Goal: Find specific page/section: Find specific page/section

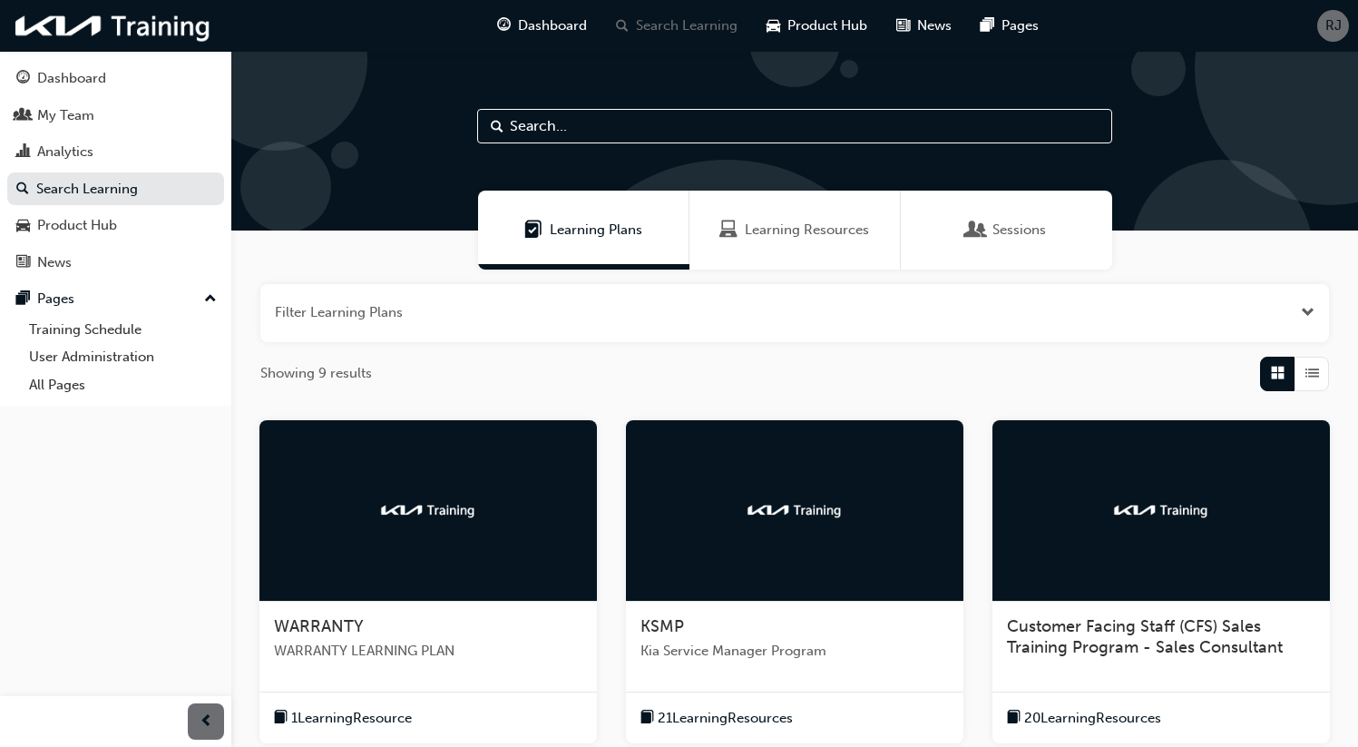
scroll to position [539, 0]
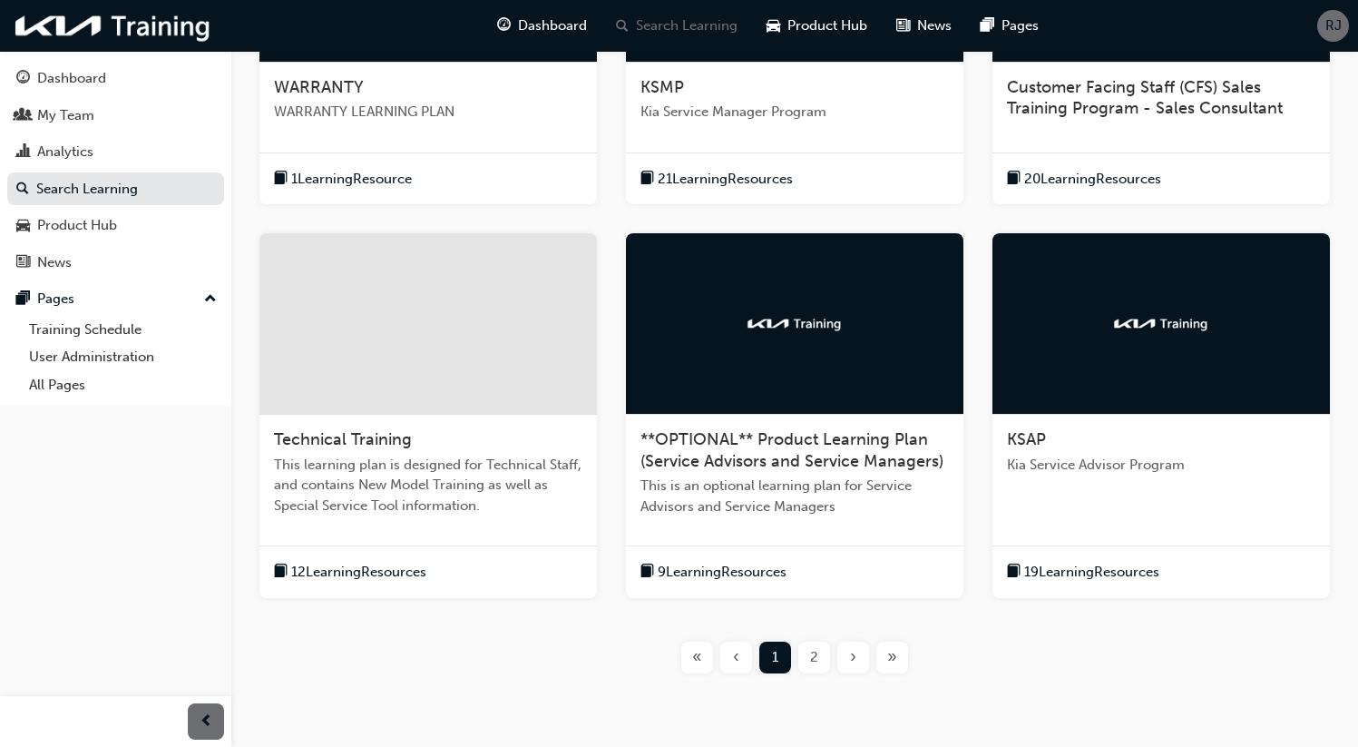
click at [439, 654] on div "« ‹ 1 2 › »" at bounding box center [794, 657] width 1069 height 32
click at [812, 662] on span "2" at bounding box center [814, 657] width 8 height 21
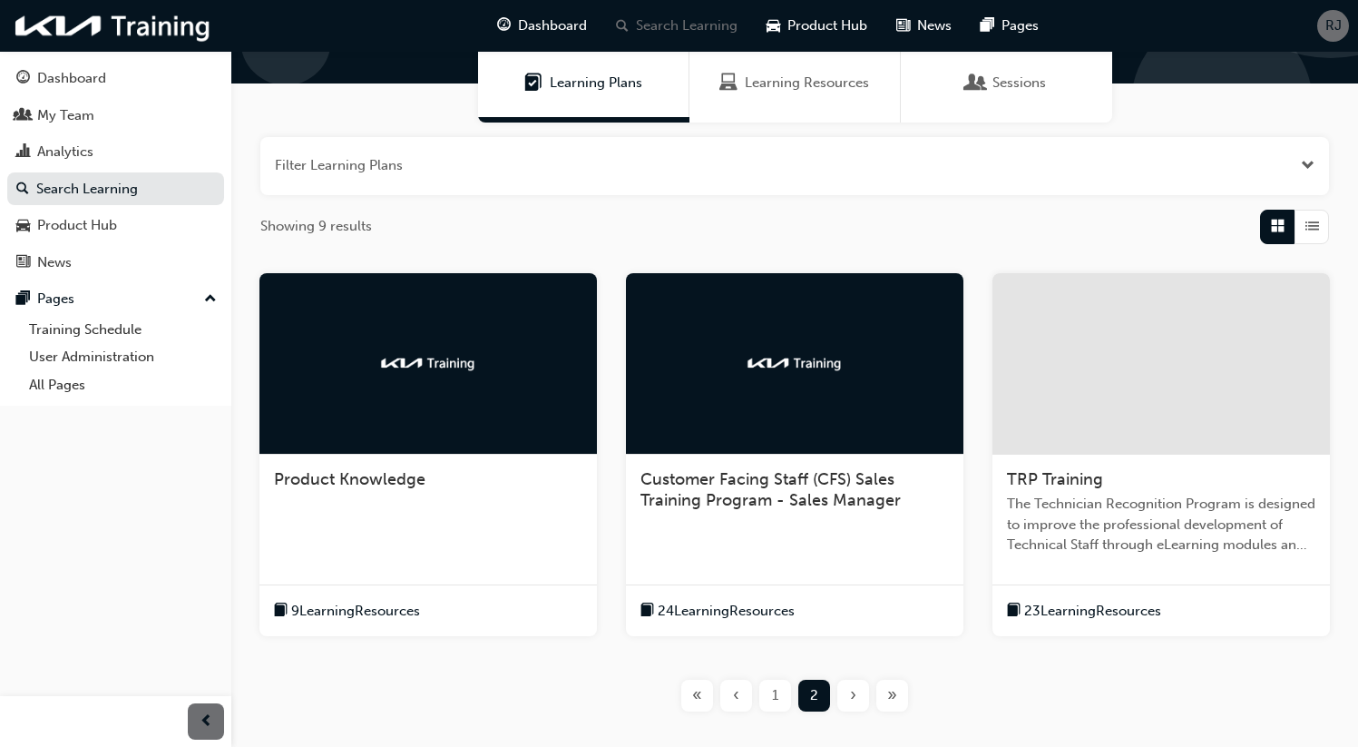
scroll to position [152, 0]
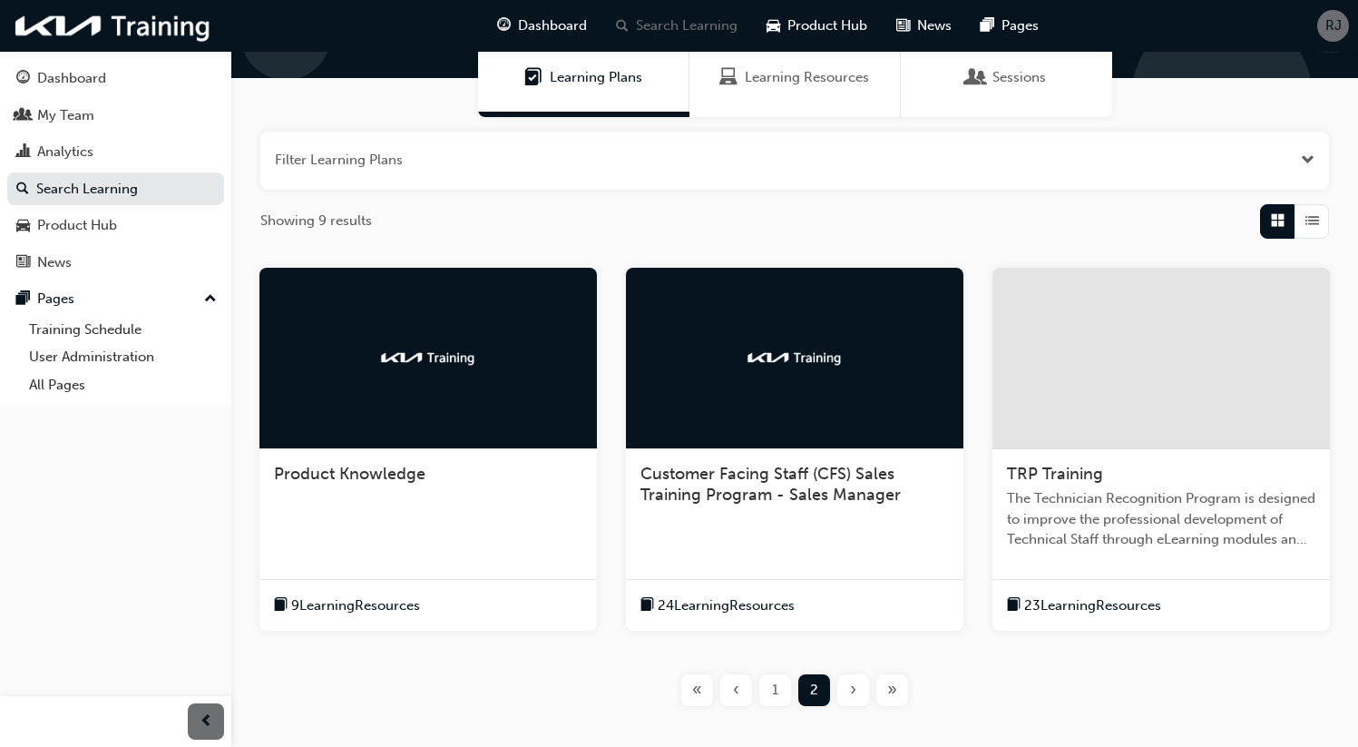
click at [775, 685] on span "1" at bounding box center [775, 689] width 6 height 21
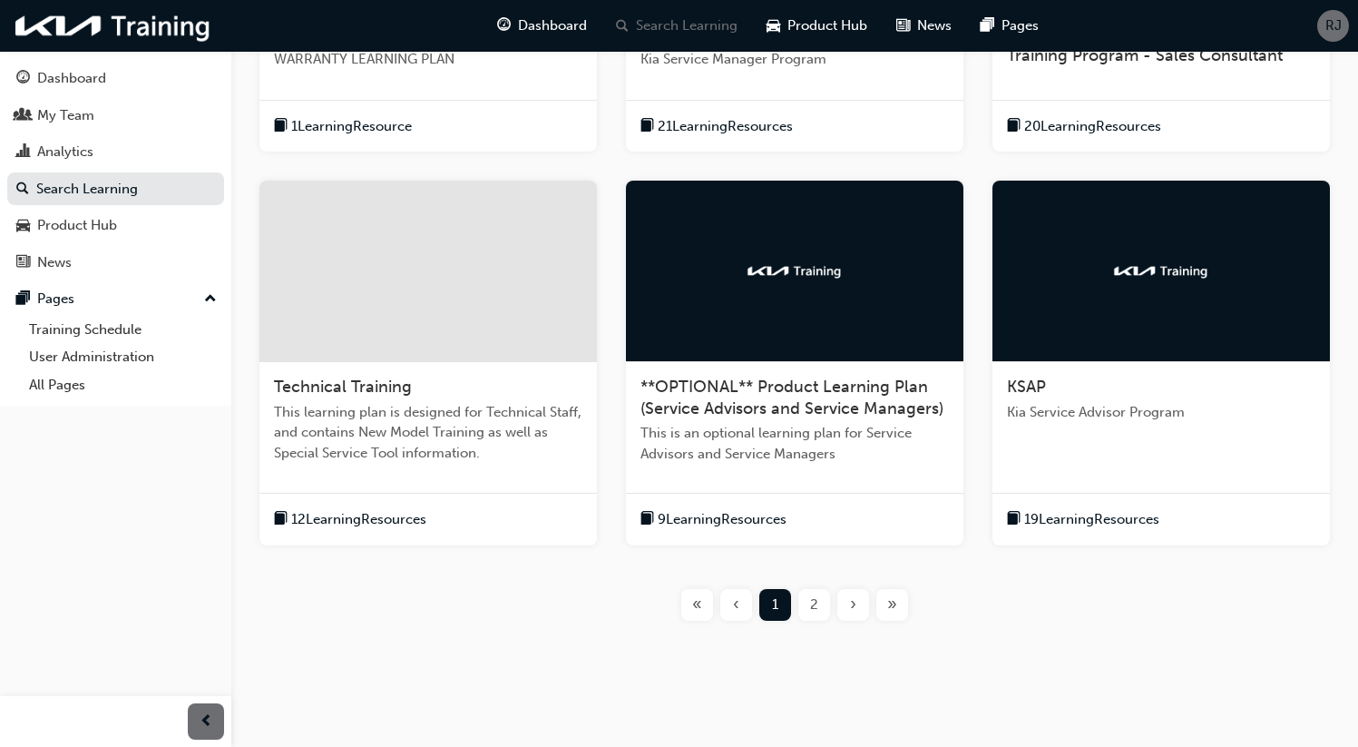
scroll to position [614, 0]
